Goal: Transaction & Acquisition: Book appointment/travel/reservation

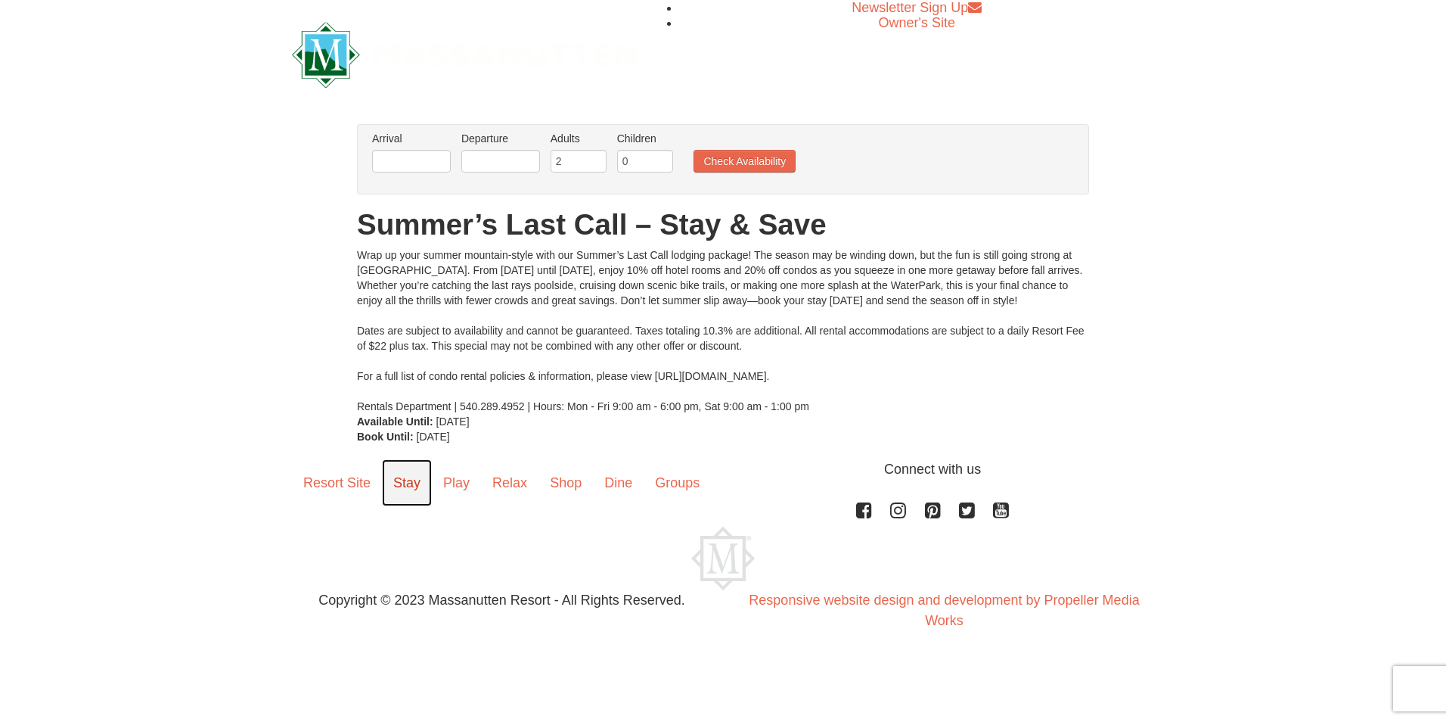
click at [414, 484] on link "Stay" at bounding box center [407, 482] width 50 height 47
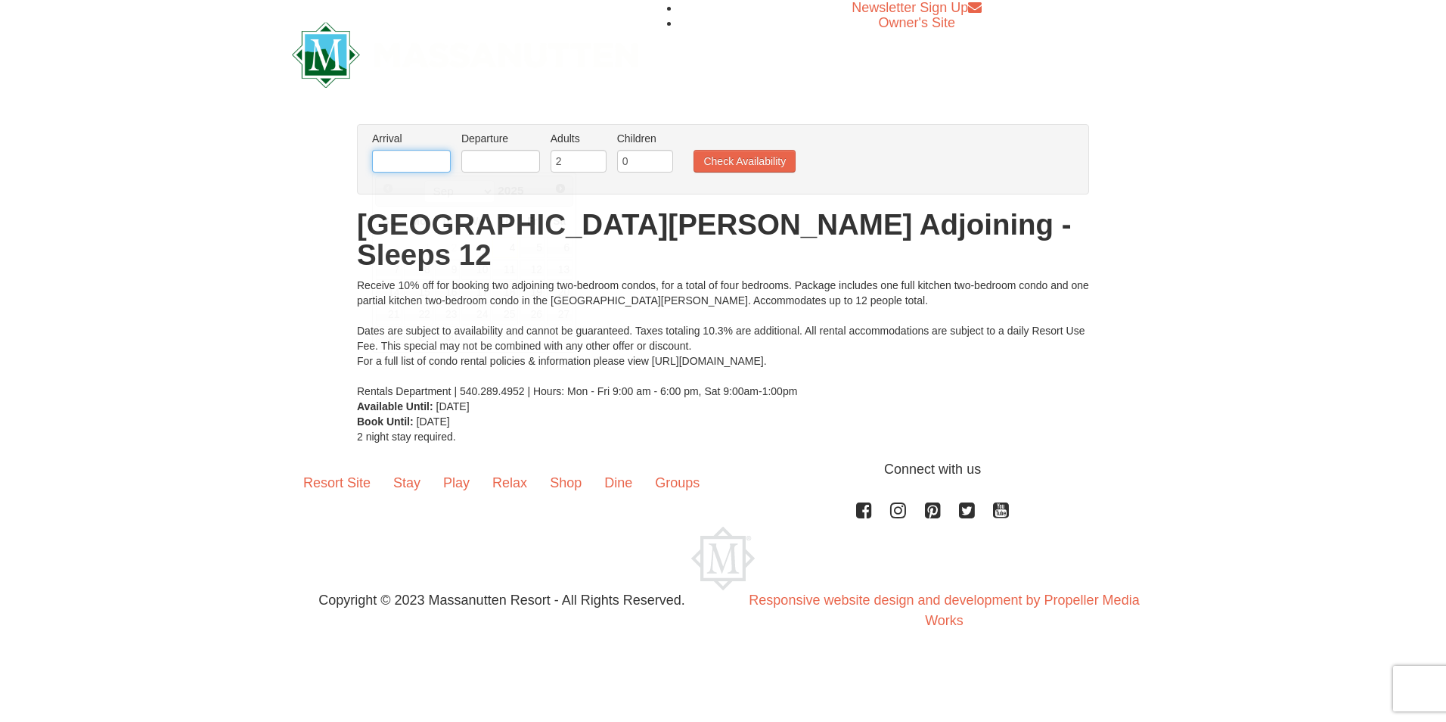
click at [432, 162] on input "text" at bounding box center [411, 161] width 79 height 23
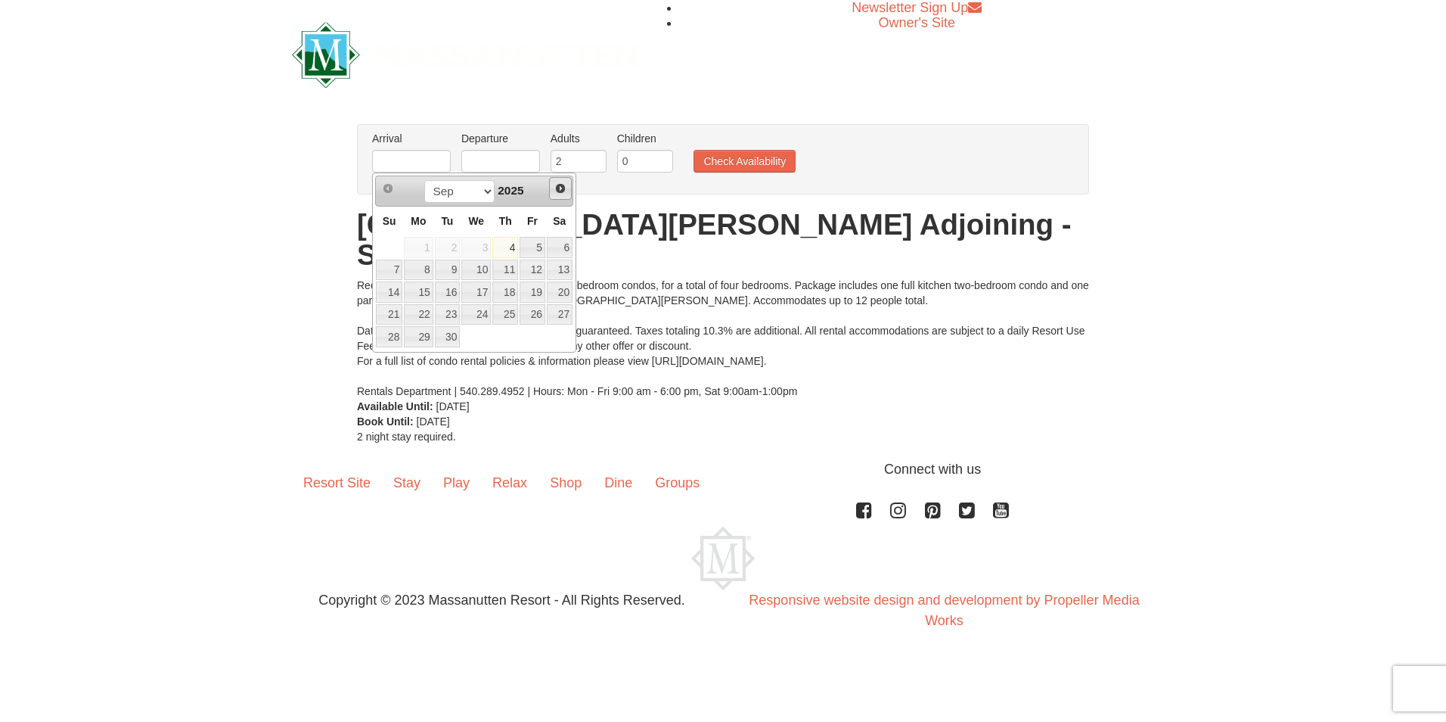
click at [560, 187] on span "Next" at bounding box center [560, 188] width 12 height 12
